Goal: Information Seeking & Learning: Learn about a topic

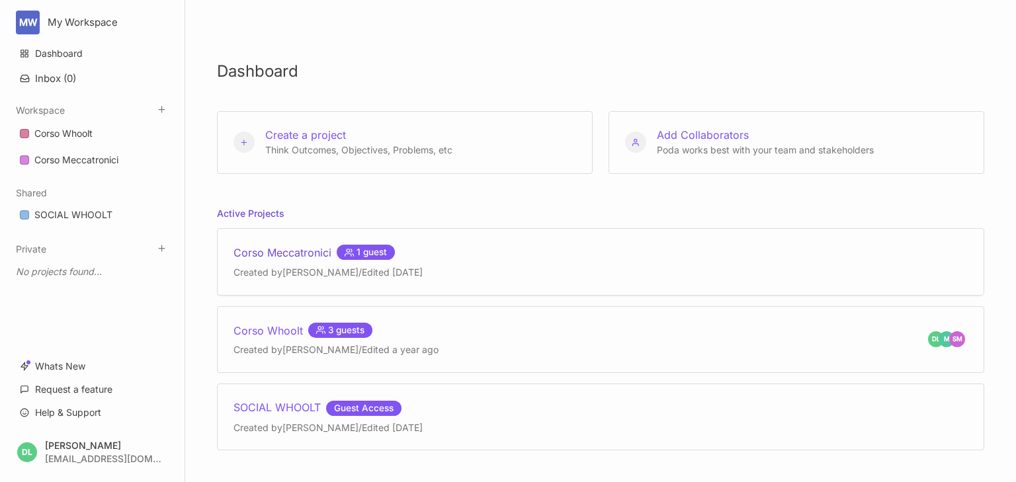
click at [275, 251] on div "Corso Meccatronici 1 guest" at bounding box center [328, 253] width 189 height 16
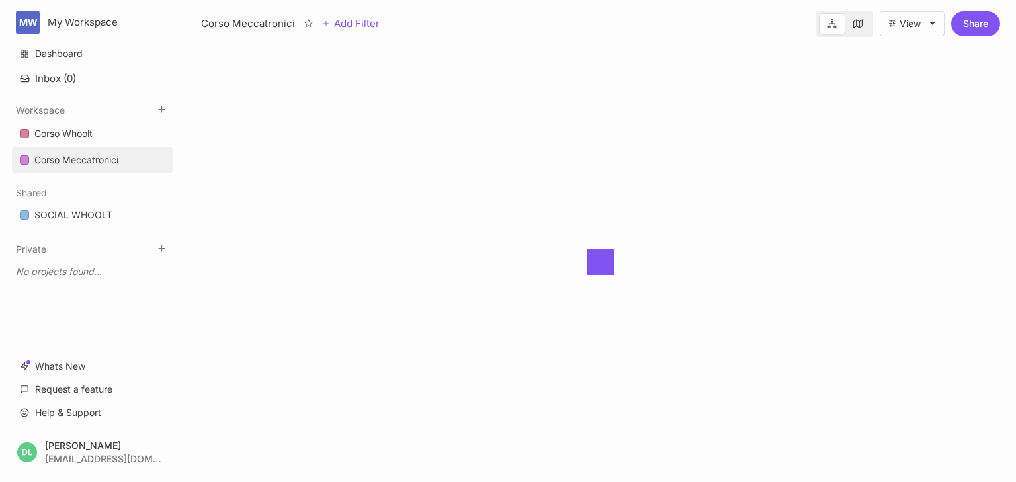
click at [275, 251] on div at bounding box center [600, 262] width 831 height 440
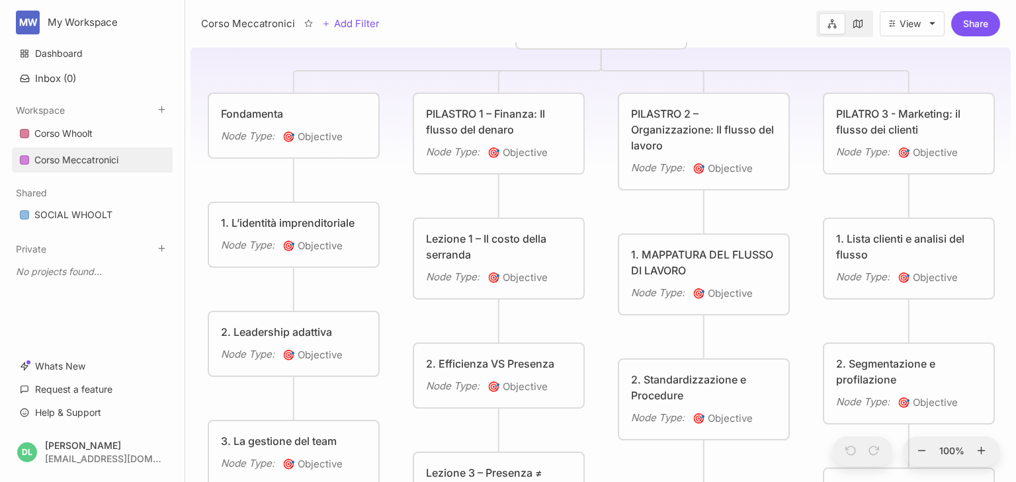
click at [487, 116] on div "PILASTRO 1 – Finanza: Il flusso del denaro" at bounding box center [499, 122] width 146 height 32
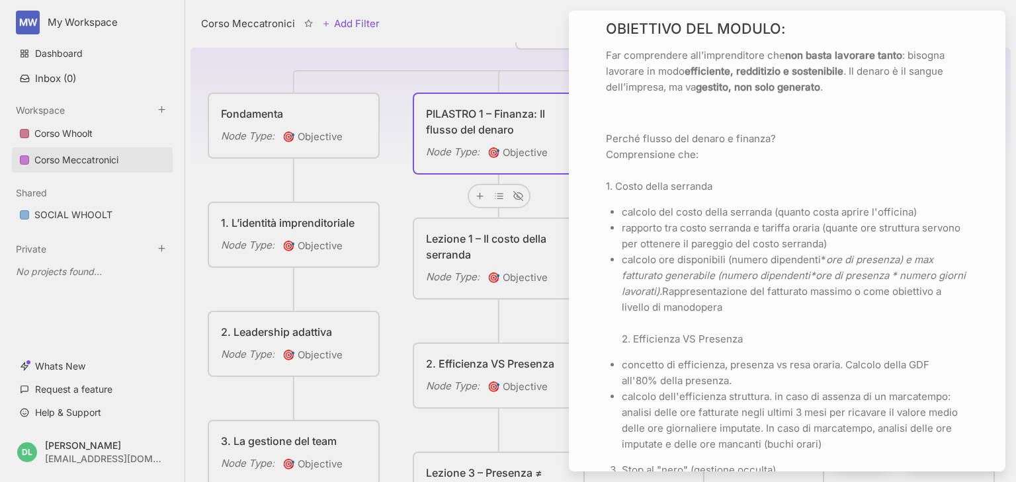
scroll to position [476, 0]
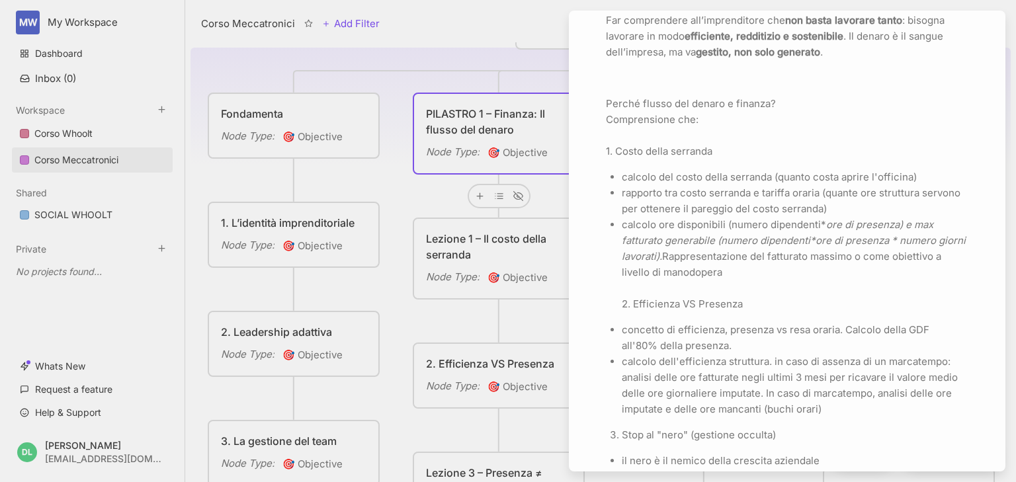
click at [432, 37] on div at bounding box center [508, 241] width 1016 height 482
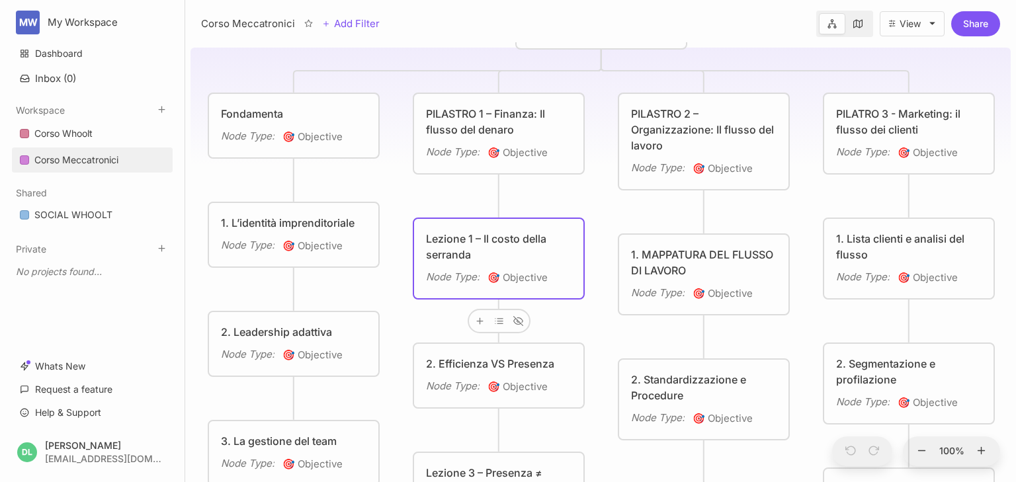
click at [474, 253] on div "Lezione 1 – Il costo della serranda" at bounding box center [499, 247] width 146 height 32
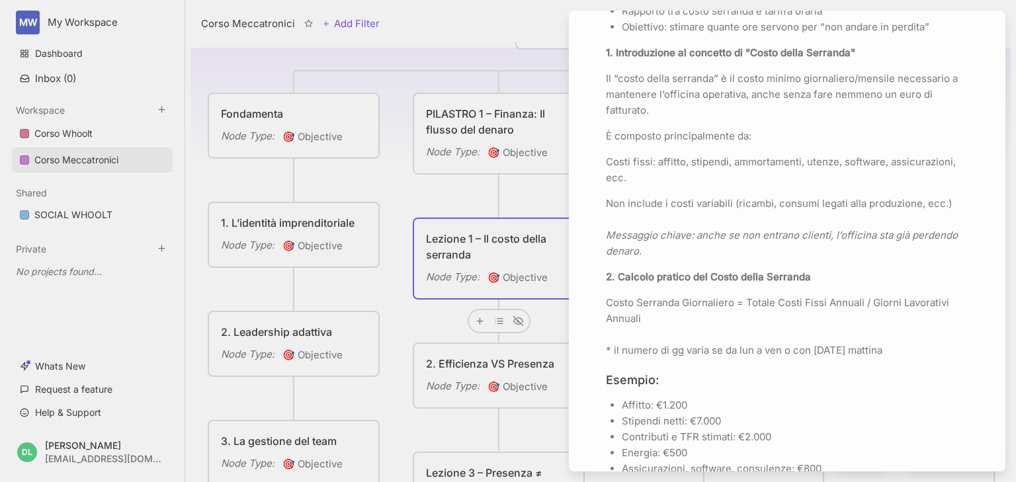
scroll to position [476, 0]
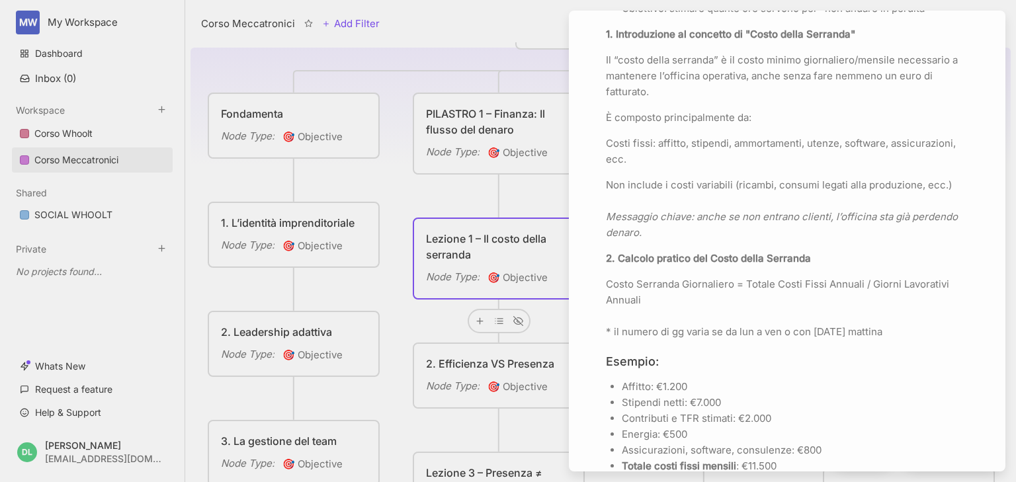
click at [406, 183] on div at bounding box center [508, 241] width 1016 height 482
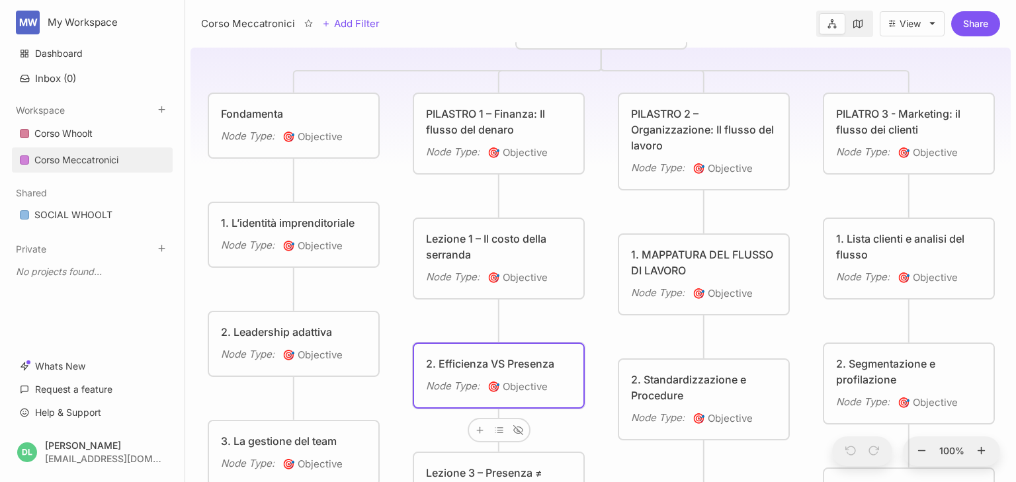
click at [508, 362] on div "2. Efficienza VS Presenza" at bounding box center [499, 364] width 146 height 16
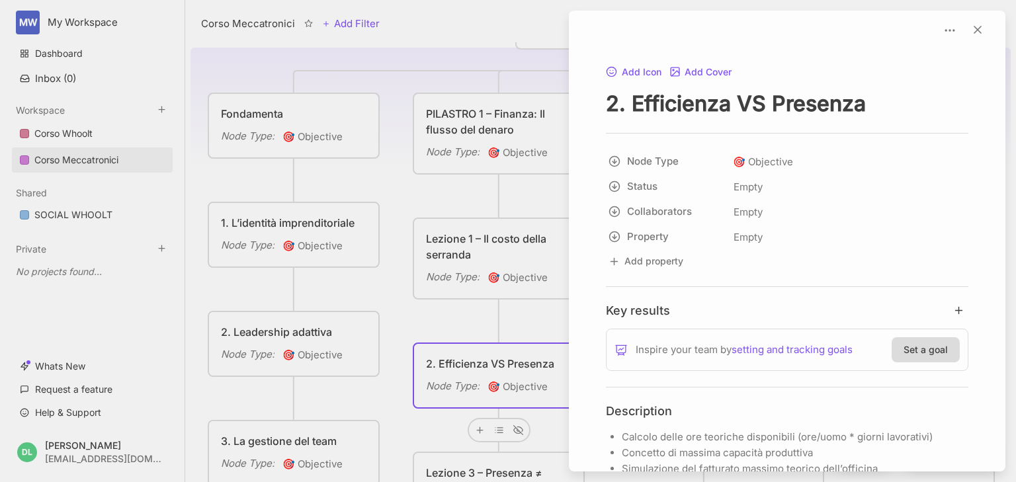
drag, startPoint x: 632, startPoint y: 101, endPoint x: 861, endPoint y: 99, distance: 229.6
click at [861, 99] on textarea "2. Efficienza VS Presenza" at bounding box center [787, 103] width 363 height 27
